Goal: Book appointment/travel/reservation

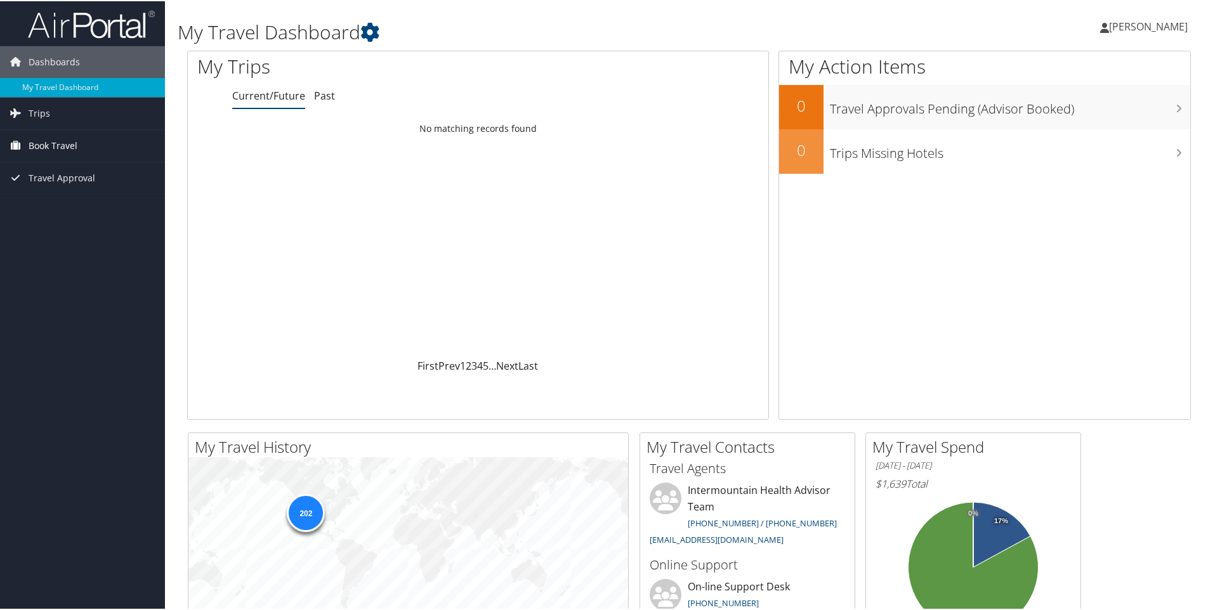
click at [57, 145] on span "Book Travel" at bounding box center [53, 145] width 49 height 32
click at [84, 206] on link "Book/Manage Online Trips" at bounding box center [82, 208] width 165 height 19
click at [70, 207] on link "Book/Manage Online Trips" at bounding box center [82, 208] width 165 height 19
click at [69, 205] on link "Book/Manage Online Trips" at bounding box center [82, 208] width 165 height 19
